Goal: Task Accomplishment & Management: Use online tool/utility

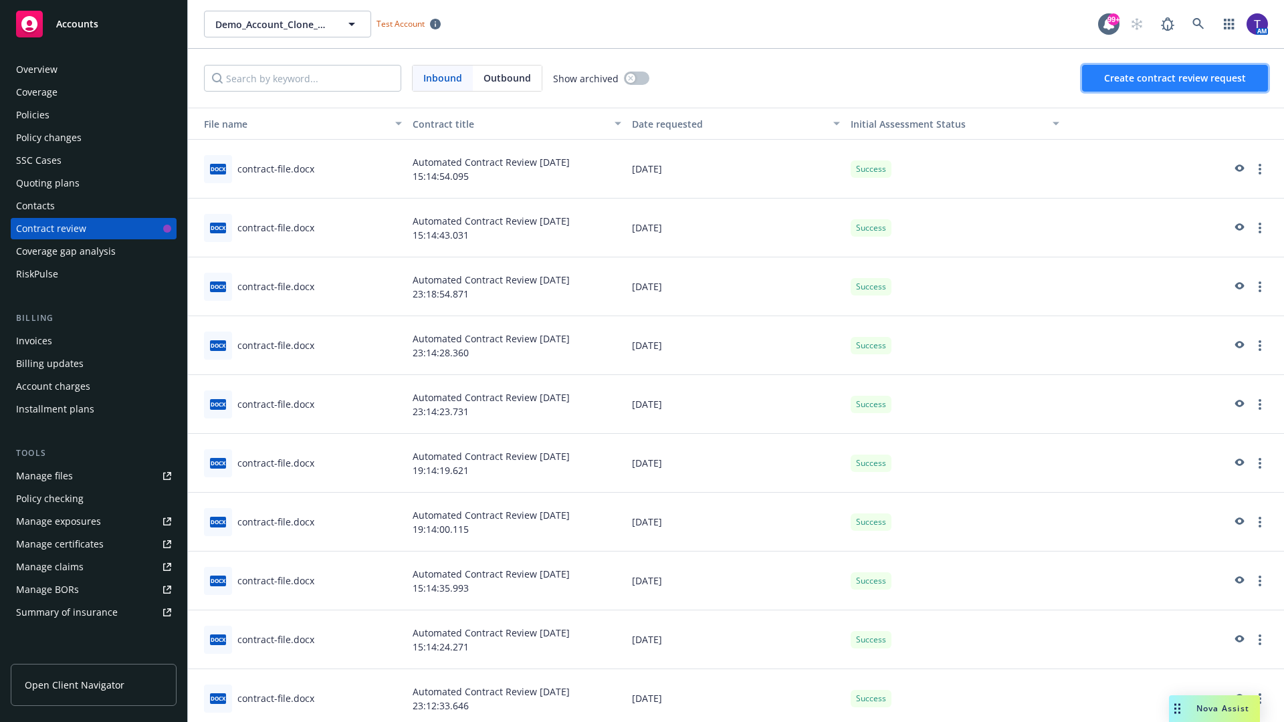
click at [1175, 78] on span "Create contract review request" at bounding box center [1175, 78] width 142 height 13
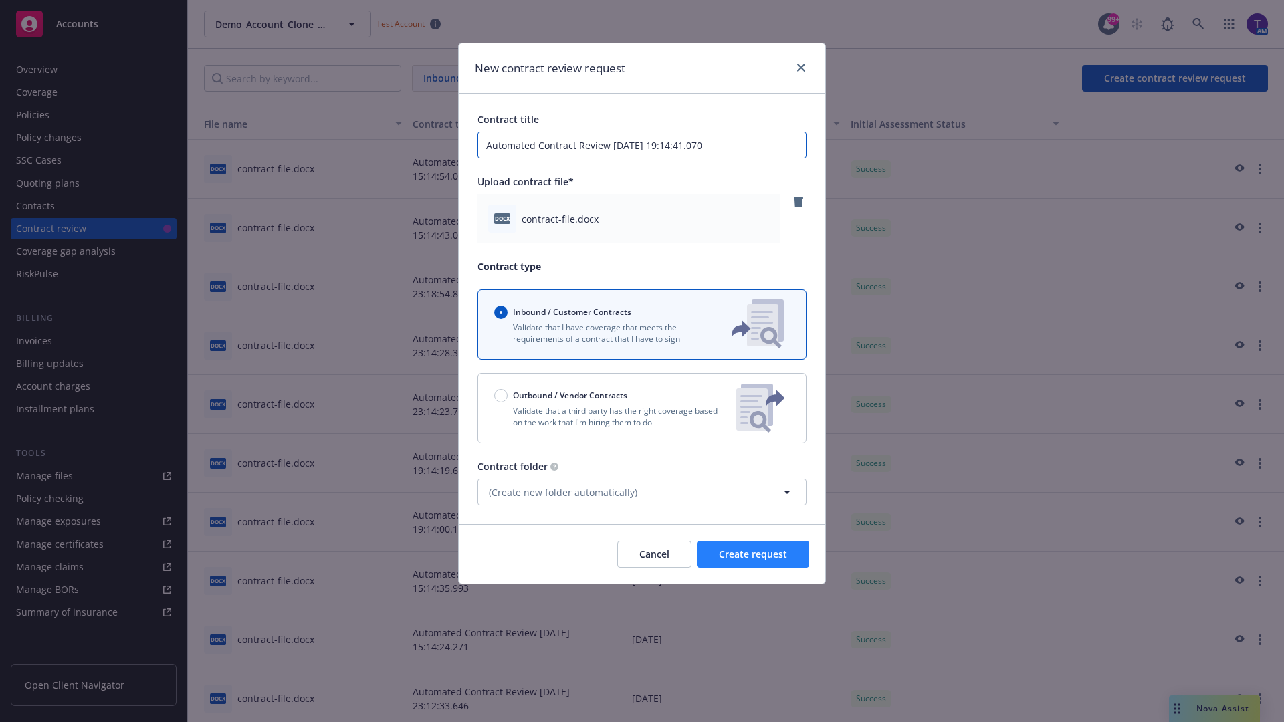
type input "Automated Contract Review 09-12-2025 19:14:41.070"
click at [753, 554] on span "Create request" at bounding box center [753, 554] width 68 height 13
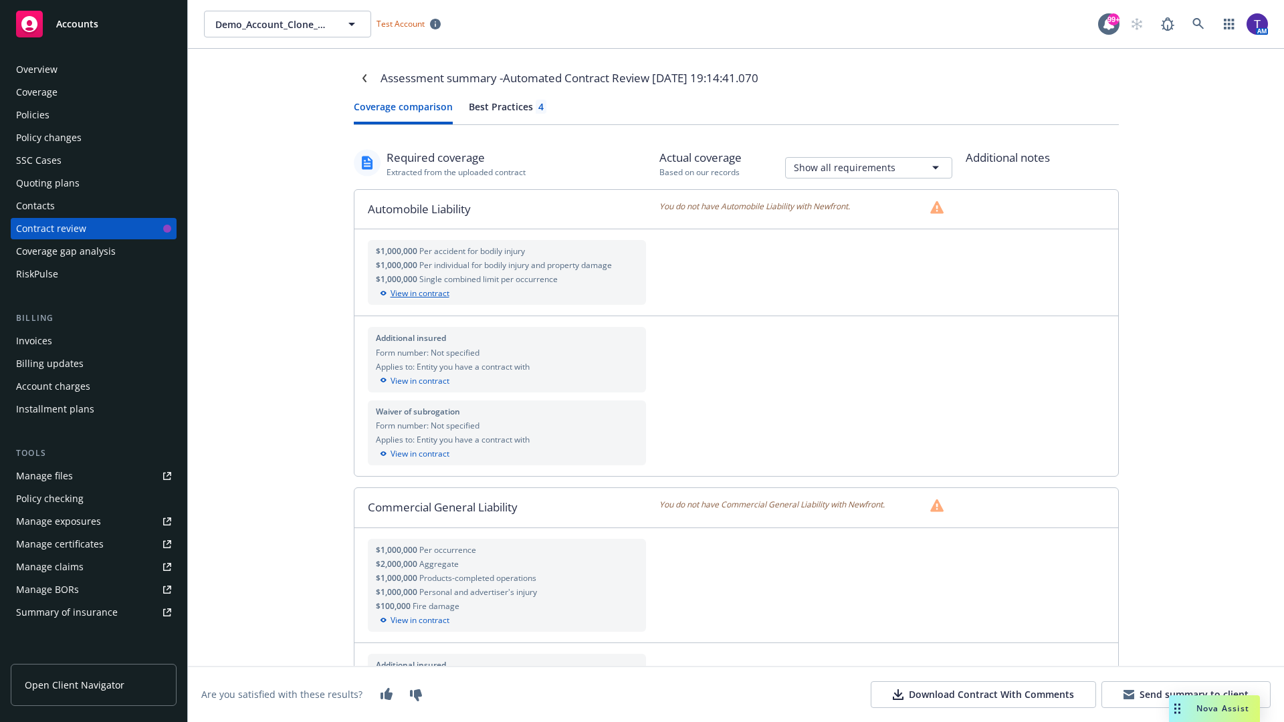
click at [506, 293] on div "View in contract" at bounding box center [507, 293] width 263 height 12
